Goal: Transaction & Acquisition: Download file/media

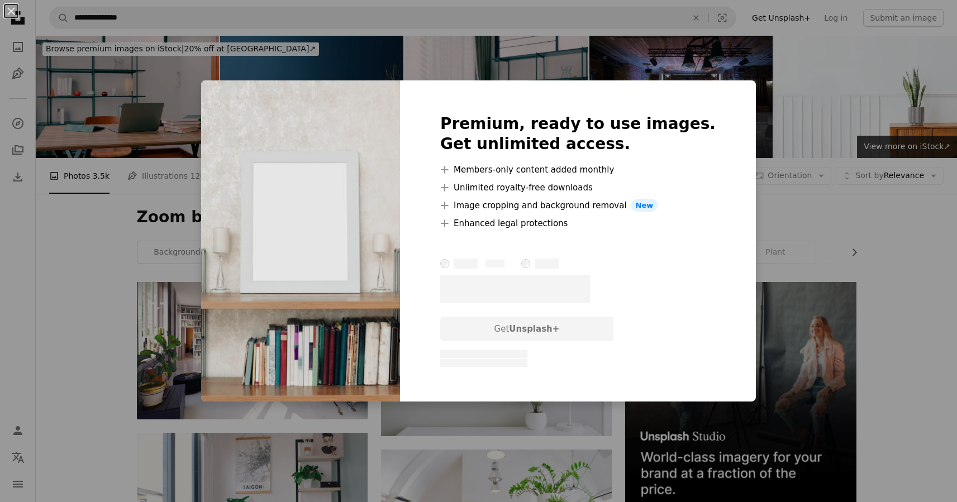
scroll to position [2562, 0]
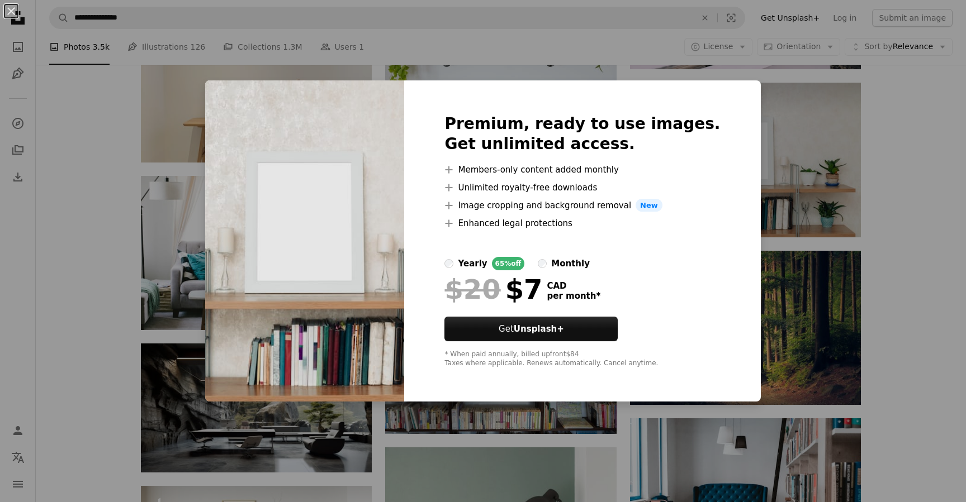
click at [767, 136] on div "An X shape Premium, ready to use images. Get unlimited access. A plus sign Memb…" at bounding box center [483, 251] width 966 height 502
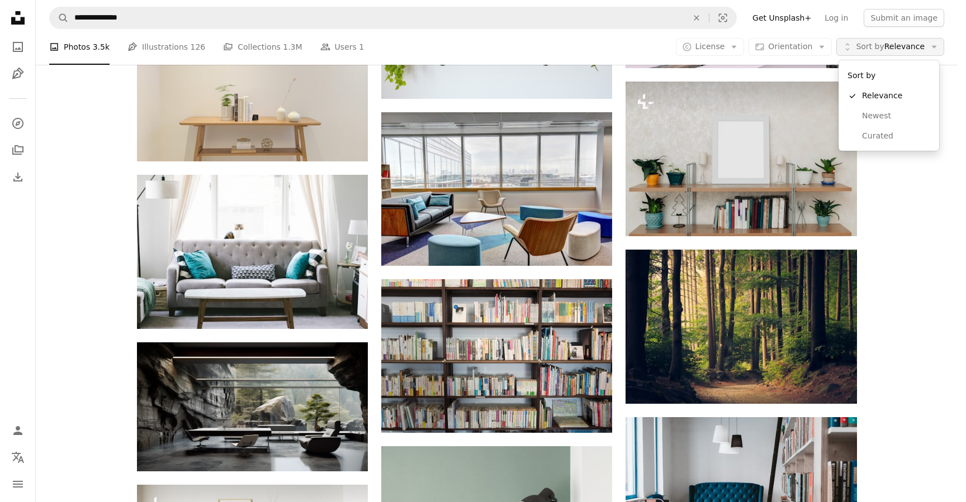
click at [889, 49] on span "Sort by Relevance" at bounding box center [890, 46] width 69 height 11
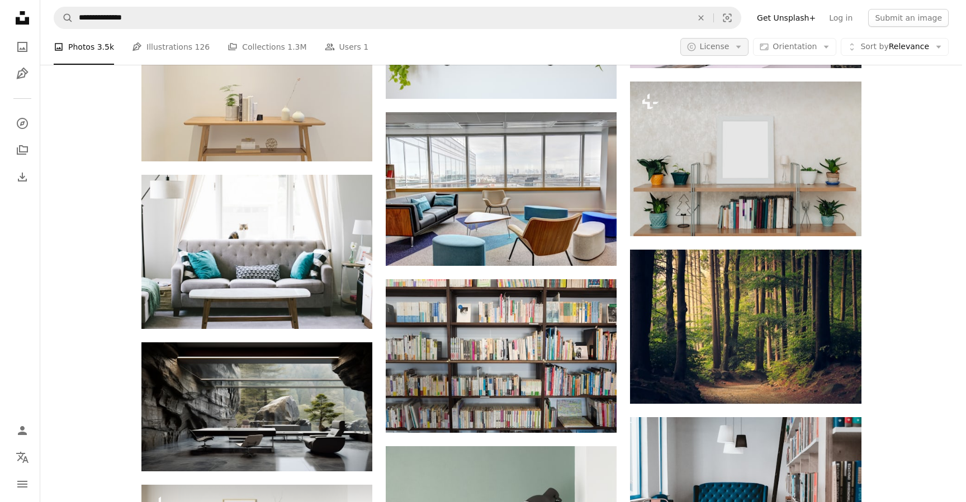
scroll to position [0, 0]
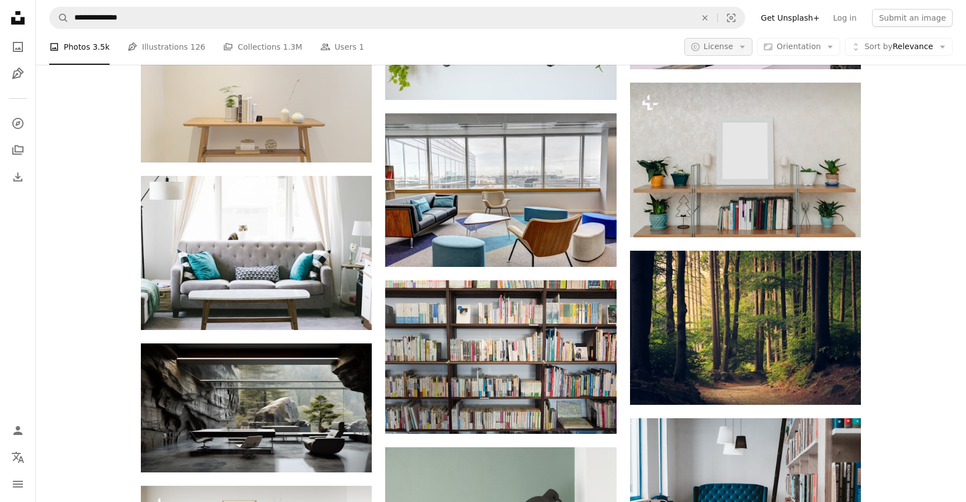
click at [728, 48] on span "License" at bounding box center [719, 46] width 30 height 9
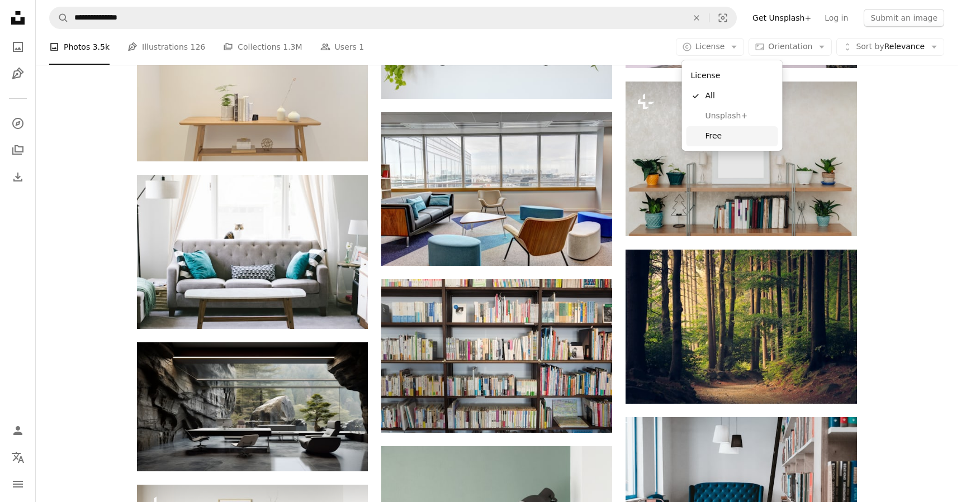
click at [721, 139] on span "Free" at bounding box center [739, 136] width 68 height 11
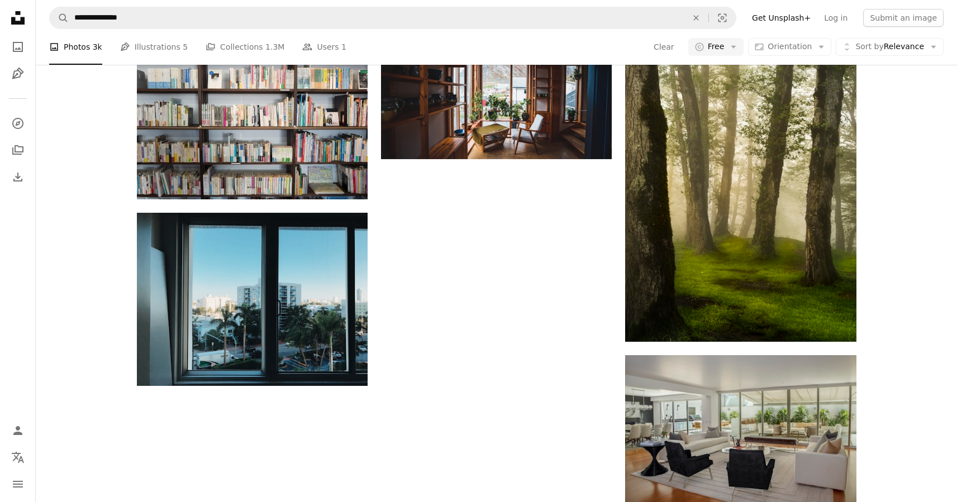
scroll to position [1259, 0]
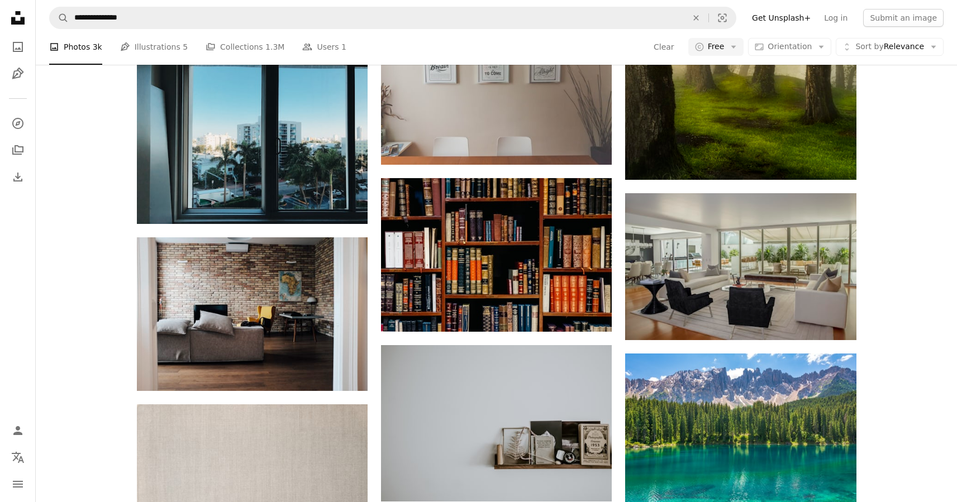
scroll to position [3655, 0]
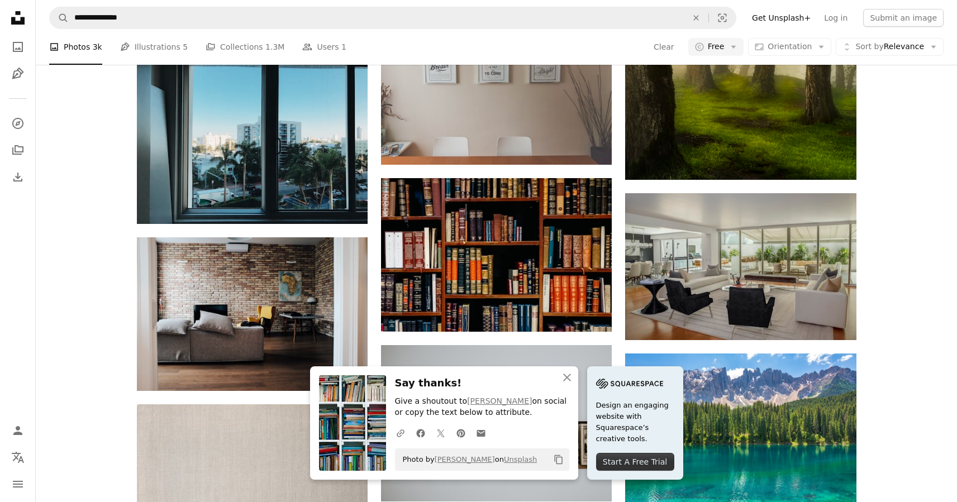
click at [913, 249] on div "A heart A plus sign [PERSON_NAME] Available for hire A checkmark inside of a ci…" at bounding box center [497, 286] width 922 height 5133
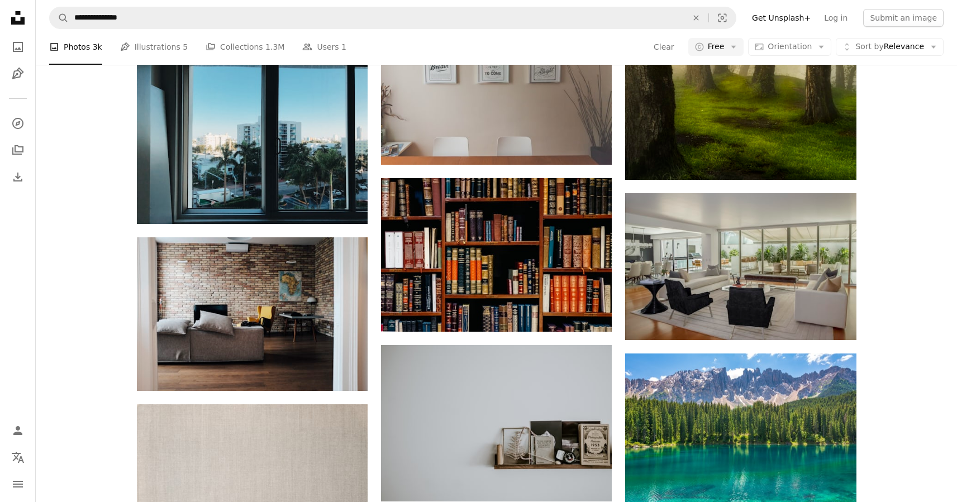
scroll to position [4918, 0]
